Goal: Task Accomplishment & Management: Complete application form

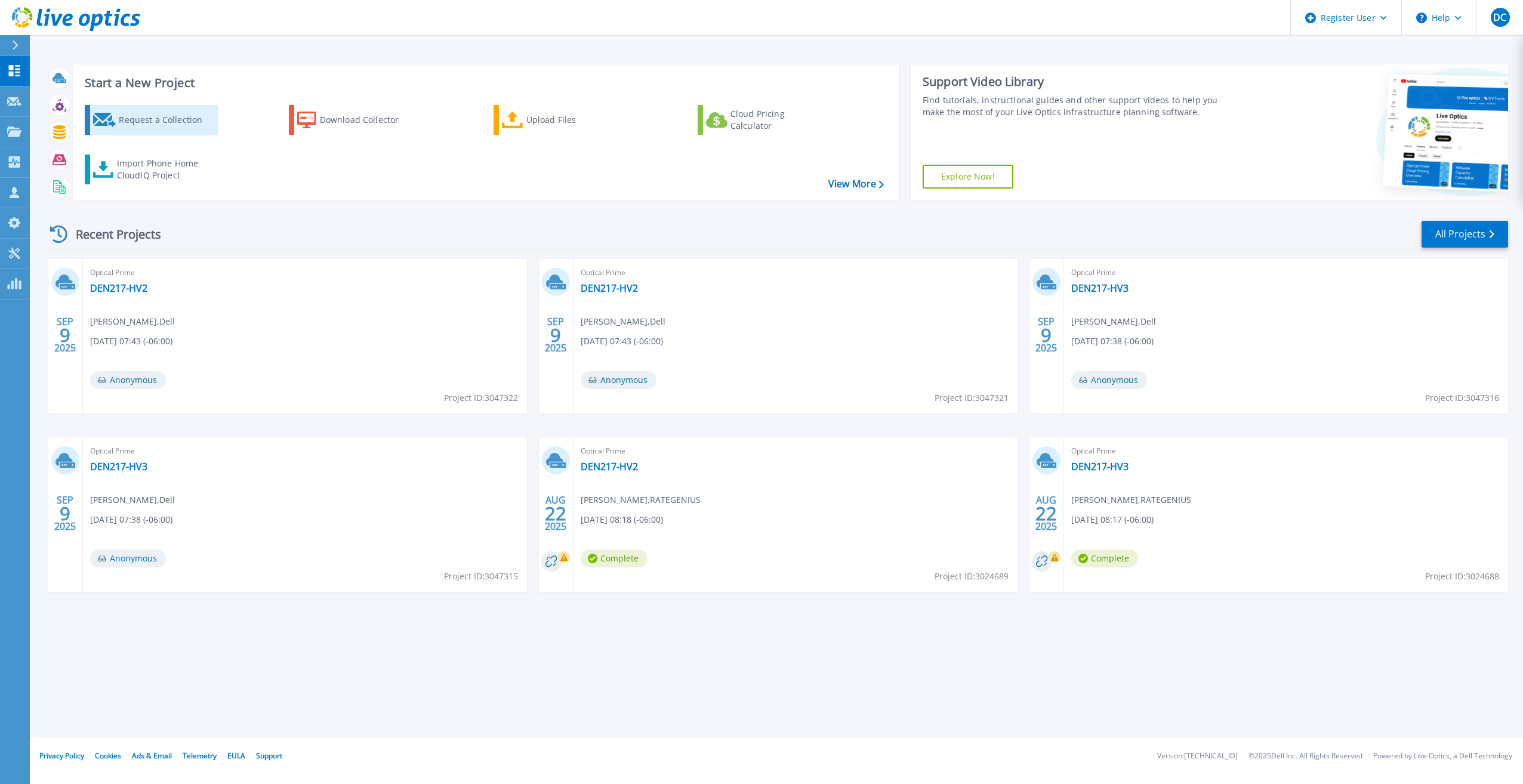
click at [158, 126] on div "Request a Collection" at bounding box center [167, 120] width 95 height 24
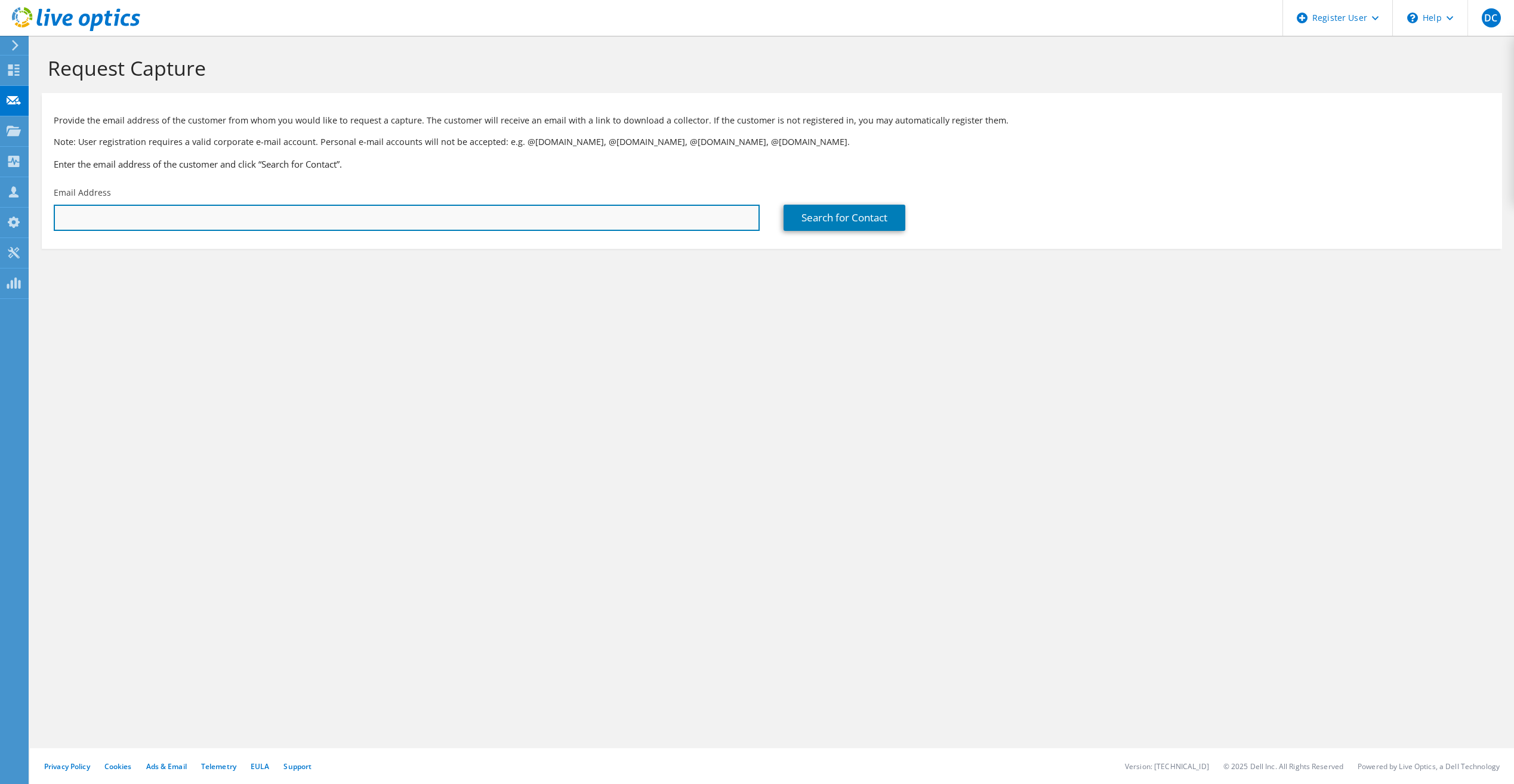
click at [202, 218] on input "text" at bounding box center [407, 218] width 706 height 27
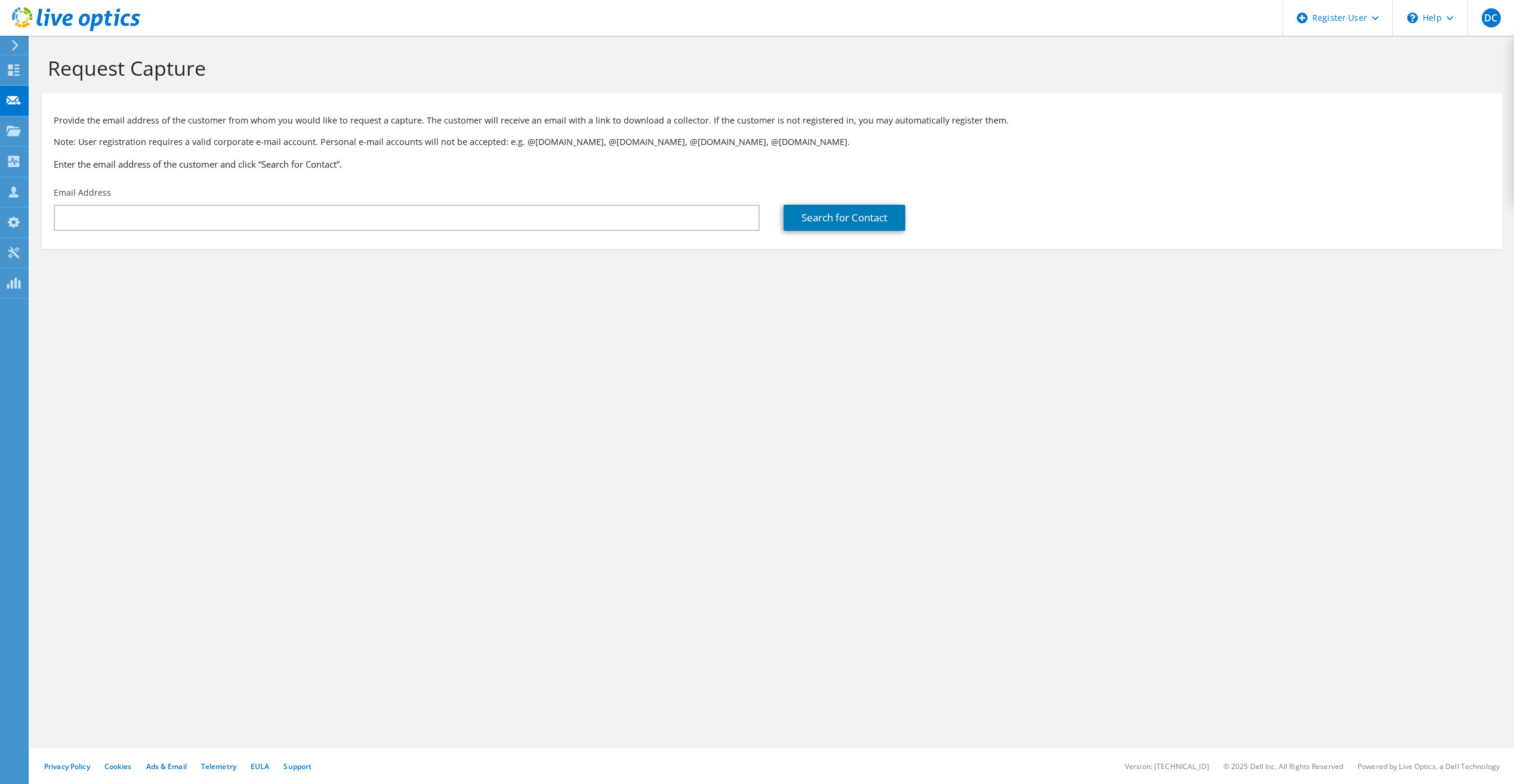
click at [459, 303] on section "Request Capture Provide the email address of the customer from whom you would l…" at bounding box center [771, 172] width 1484 height 273
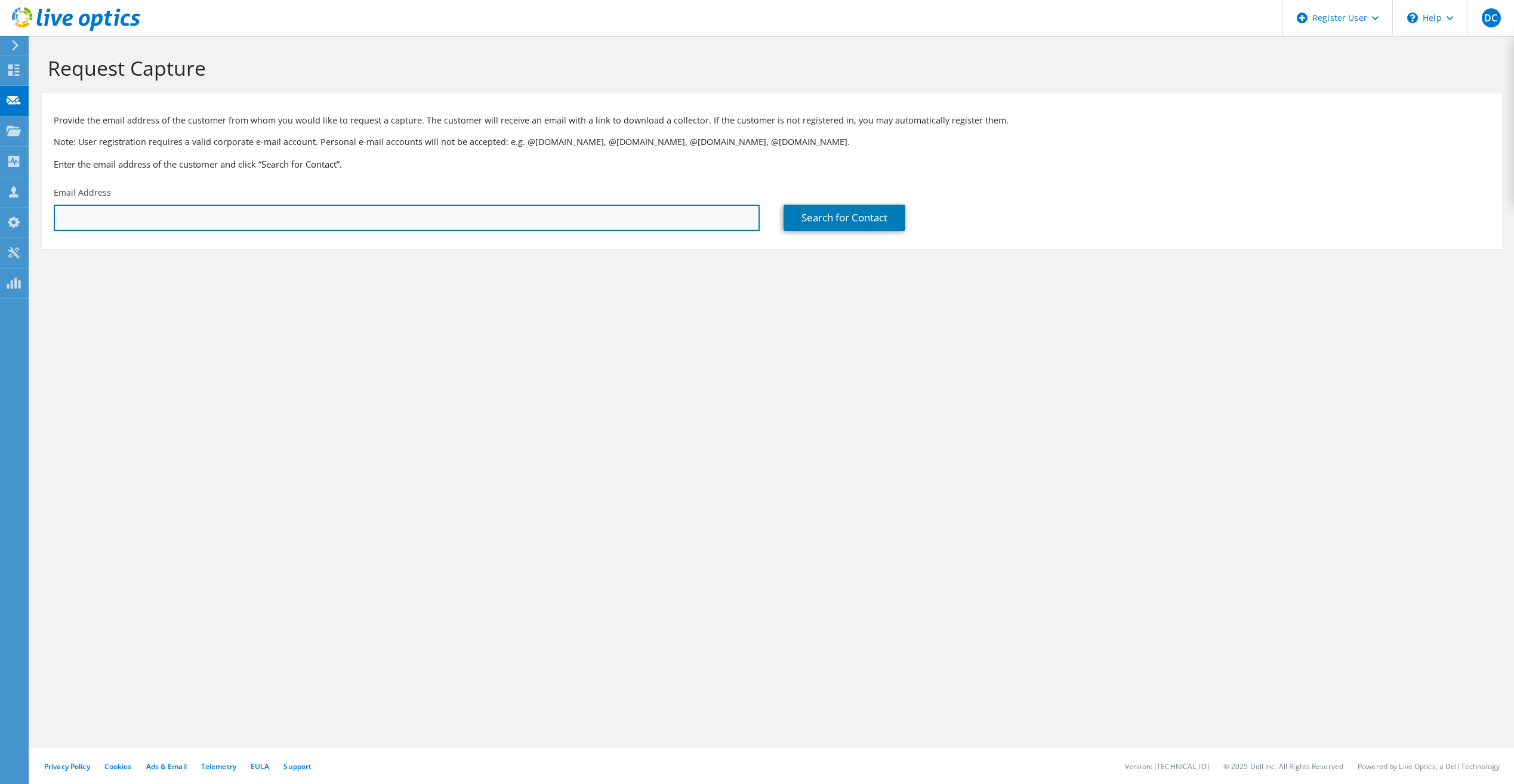
click at [250, 221] on input "text" at bounding box center [407, 218] width 706 height 27
paste input "[EMAIL_ADDRESS][DOMAIN_NAME]"
type input "[EMAIL_ADDRESS][DOMAIN_NAME]"
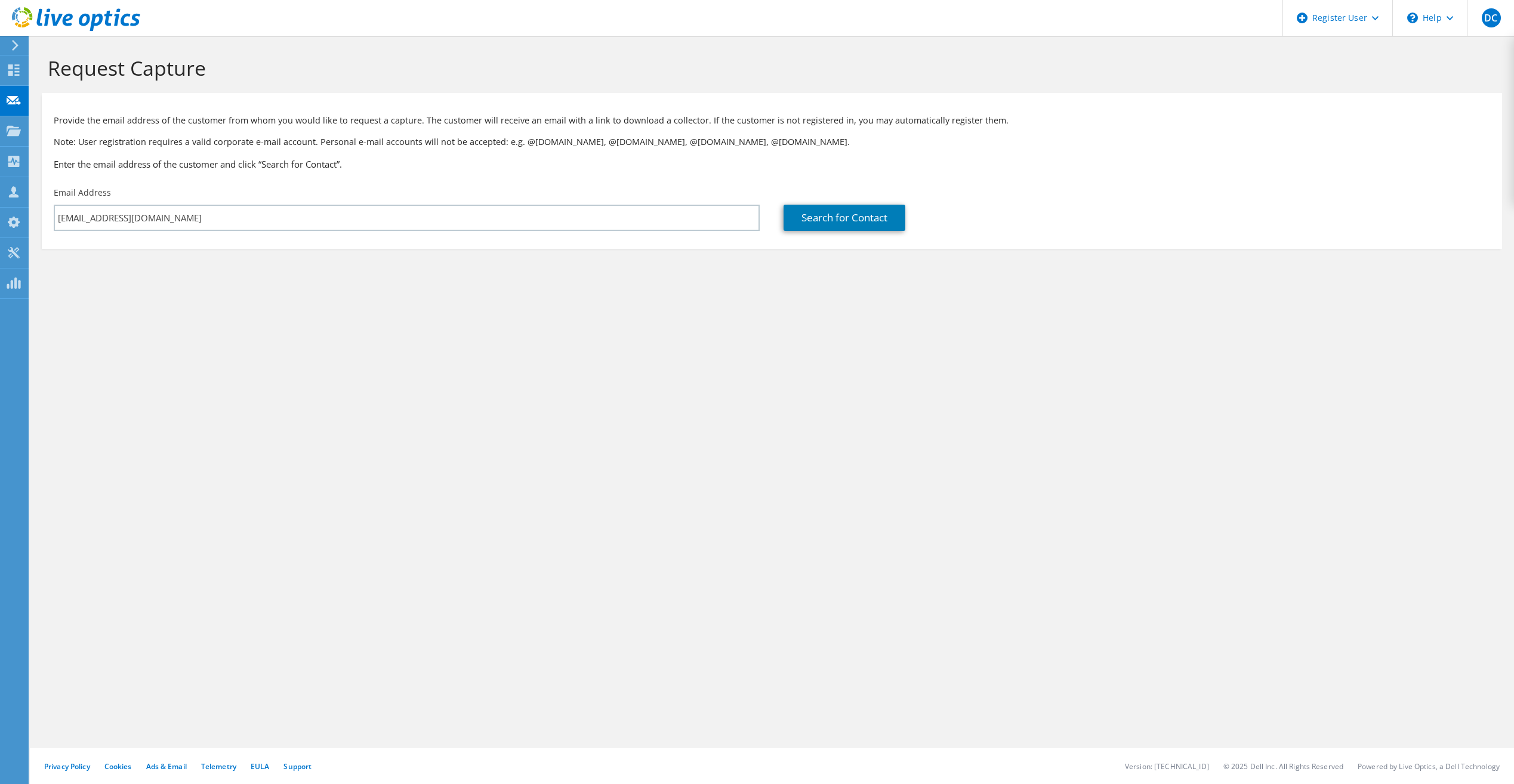
click at [0, 325] on html "DC Dell User Dylan Ceslak [EMAIL_ADDRESS][DOMAIN_NAME] Dell My Profile Log Out …" at bounding box center [757, 392] width 1514 height 784
click at [826, 226] on link "Search for Contact" at bounding box center [845, 218] width 122 height 27
type input "Gold Royalty Corp"
type input "[PERSON_NAME]"
type input "Hu"
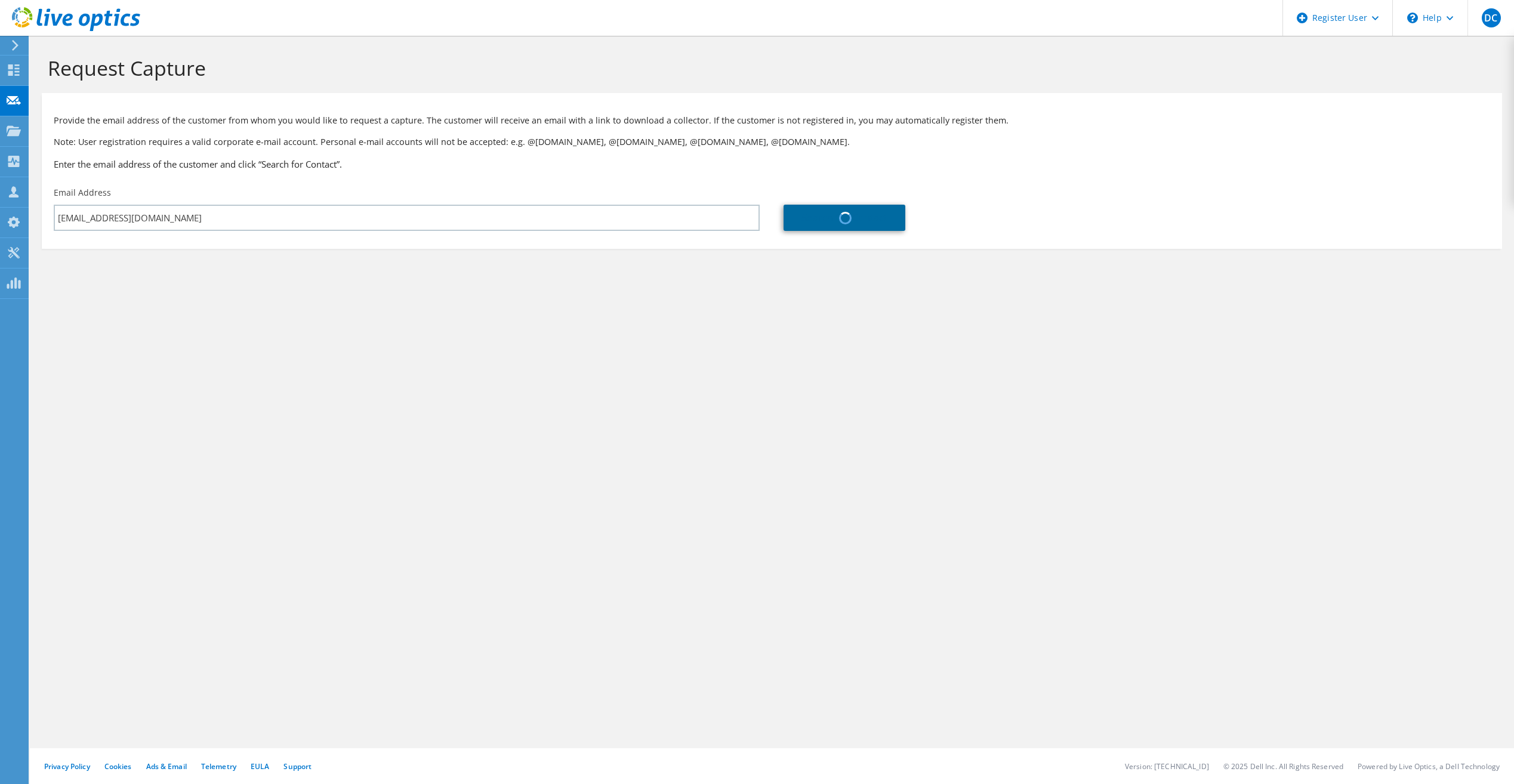
type input "[GEOGRAPHIC_DATA]"
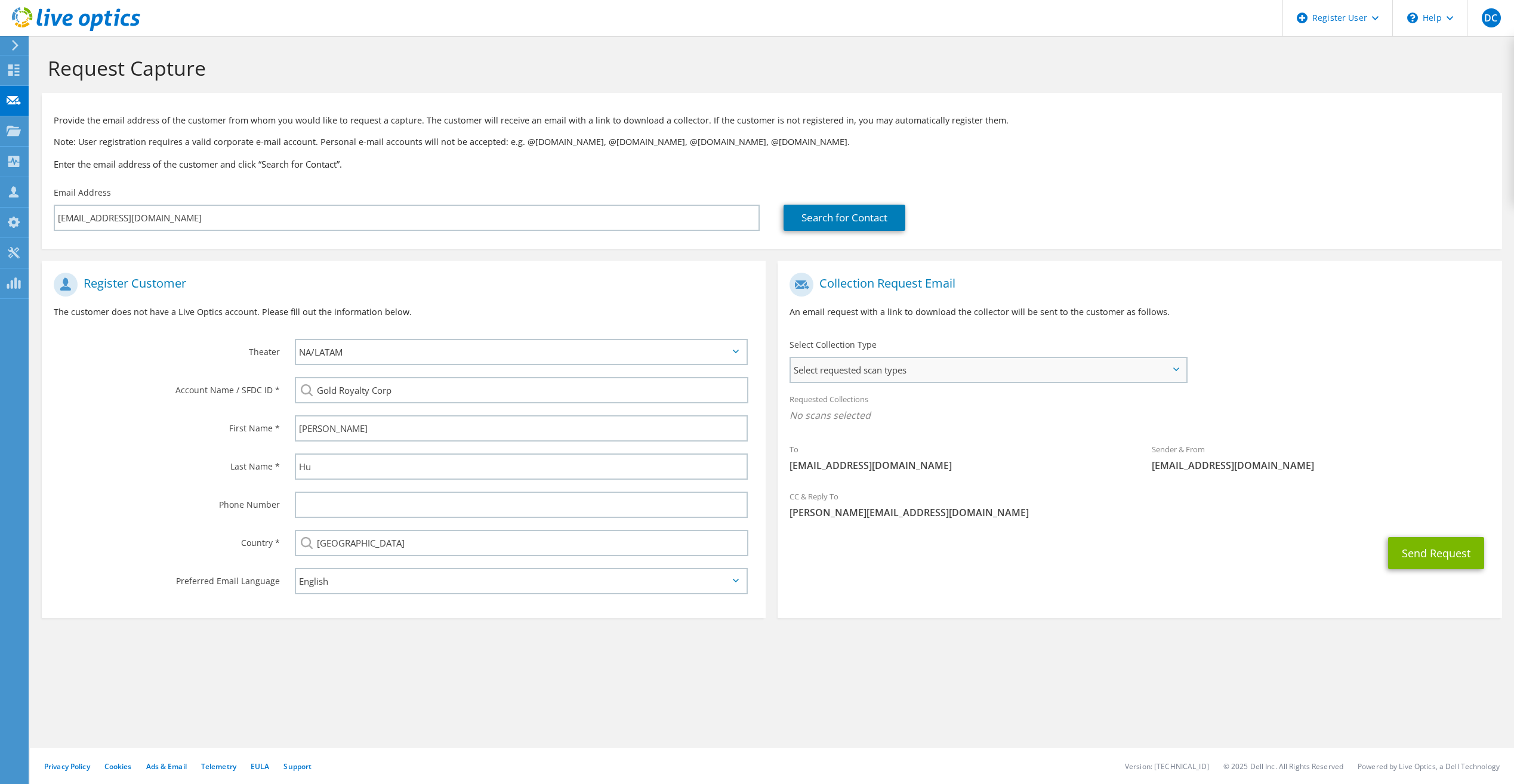
click at [1043, 378] on span "Select requested scan types" at bounding box center [988, 370] width 395 height 24
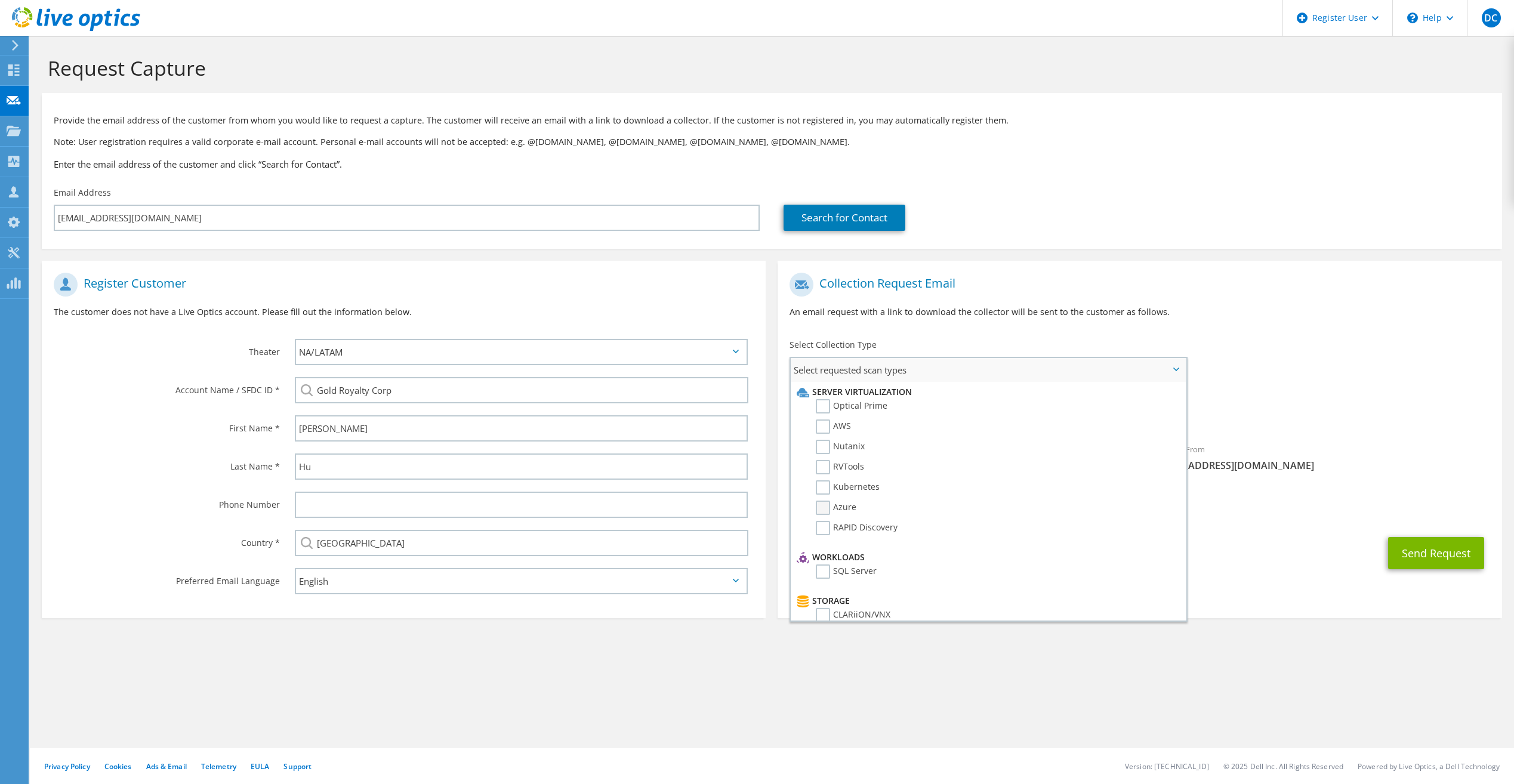
click at [831, 505] on label "Azure" at bounding box center [836, 508] width 40 height 14
click at [0, 0] on input "Azure" at bounding box center [0, 0] width 0 height 0
click at [1399, 336] on div "To jhu@uraniumenergy.com Sender & From liveoptics@liveoptics.com" at bounding box center [1139, 377] width 724 height 221
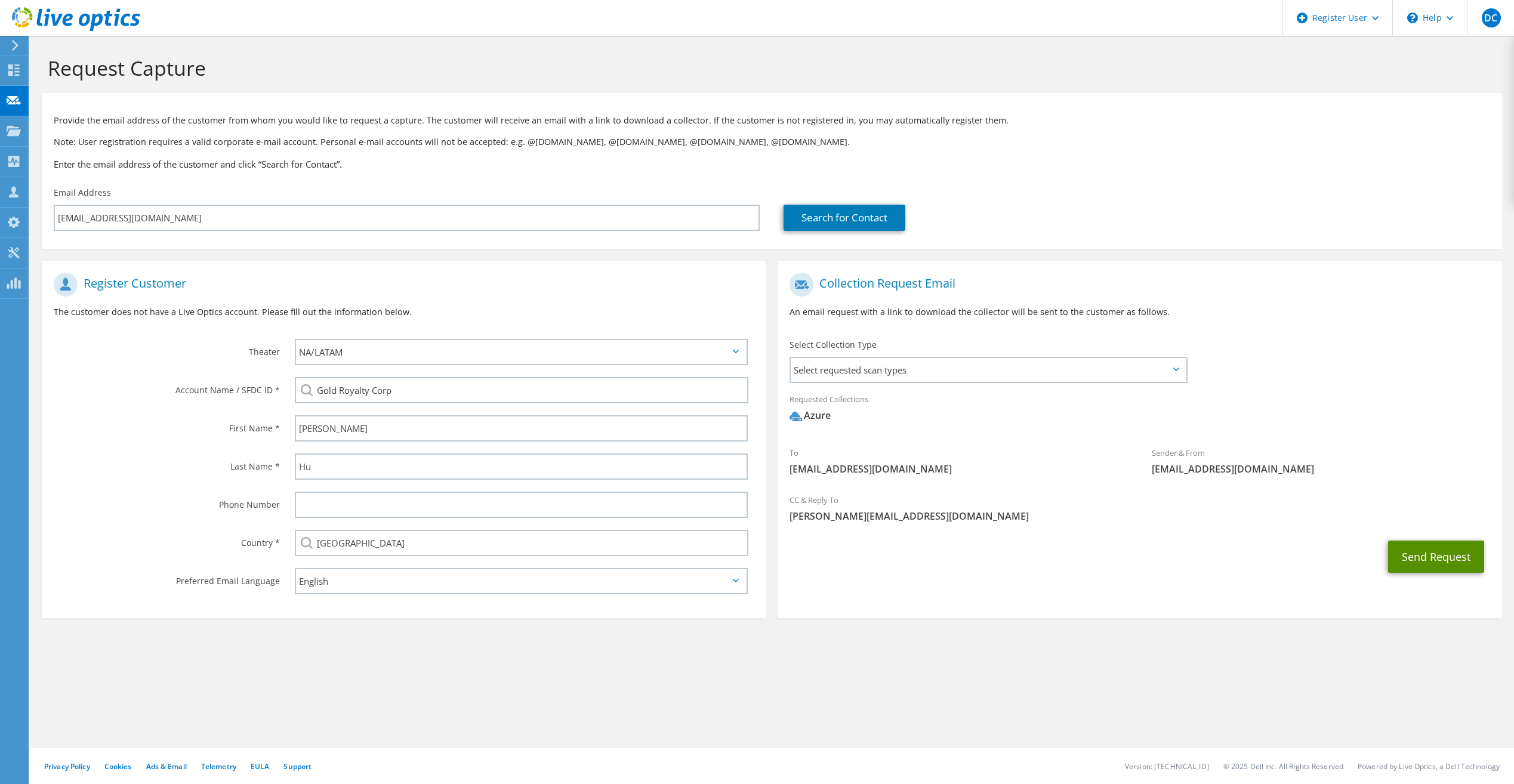
click at [1444, 562] on button "Send Request" at bounding box center [1436, 556] width 96 height 32
